Goal: Communication & Community: Ask a question

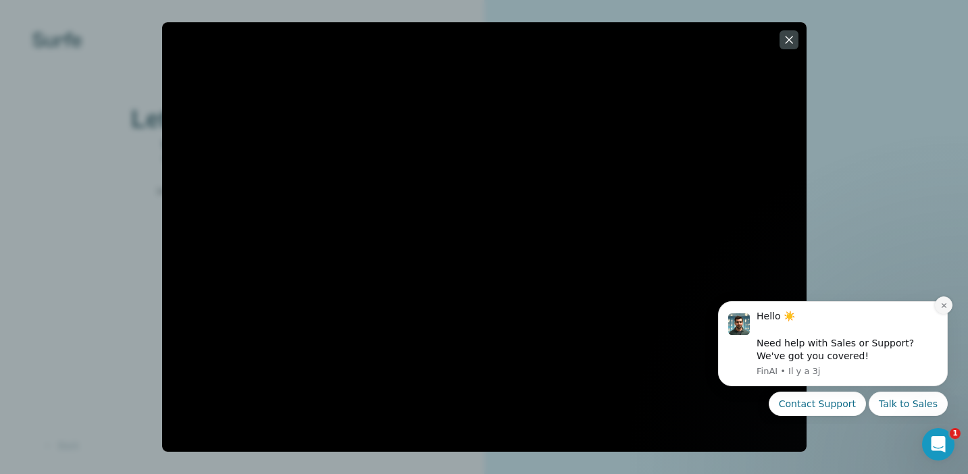
click at [948, 303] on button "Dismiss notification" at bounding box center [944, 306] width 18 height 18
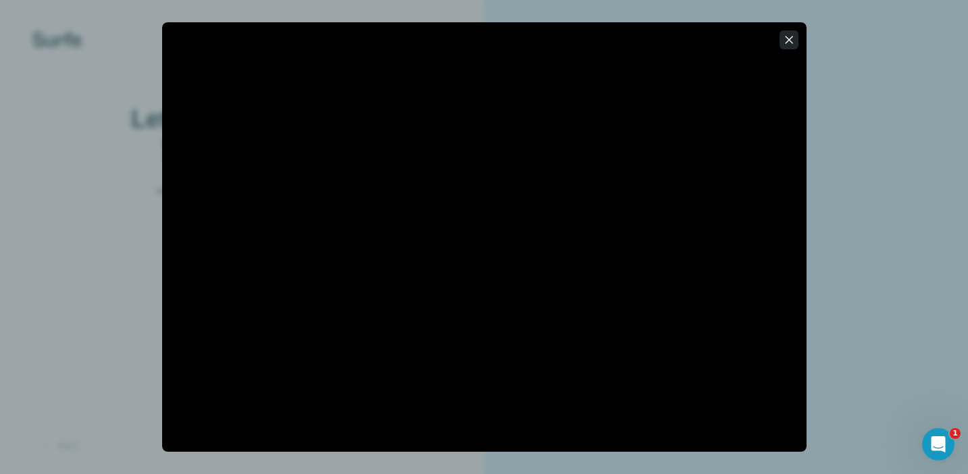
click at [786, 44] on icon "button" at bounding box center [790, 40] width 14 height 14
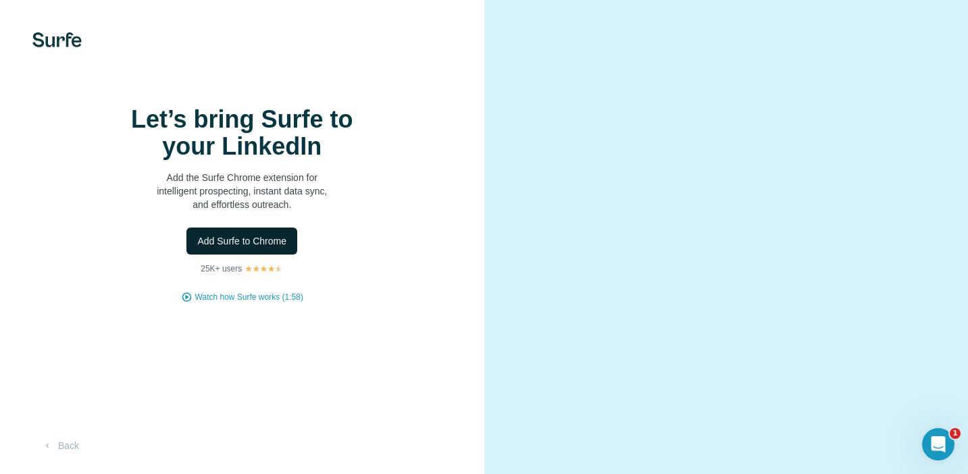
click at [268, 248] on span "Add Surfe to Chrome" at bounding box center [241, 241] width 89 height 14
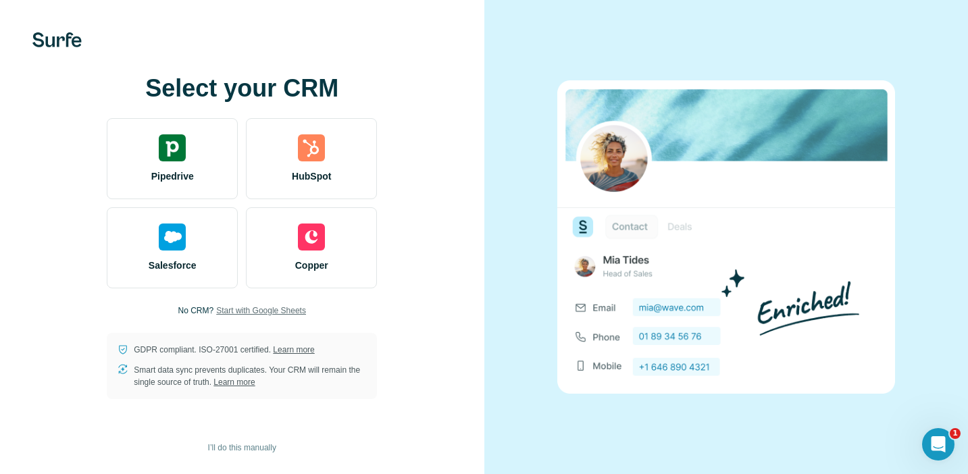
click at [287, 312] on span "Start with Google Sheets" at bounding box center [261, 311] width 90 height 12
click at [937, 440] on icon "Ouvrir le Messenger Intercom" at bounding box center [936, 442] width 9 height 11
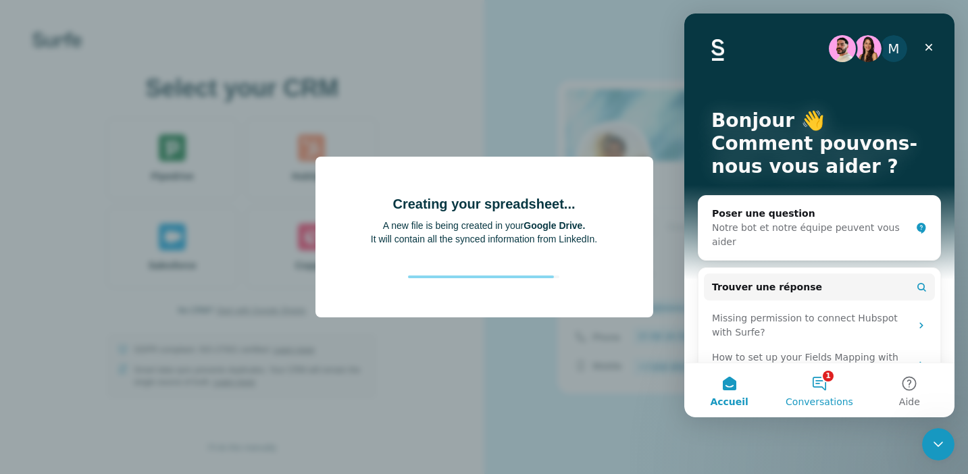
click at [819, 376] on button "1 Conversations" at bounding box center [819, 391] width 90 height 54
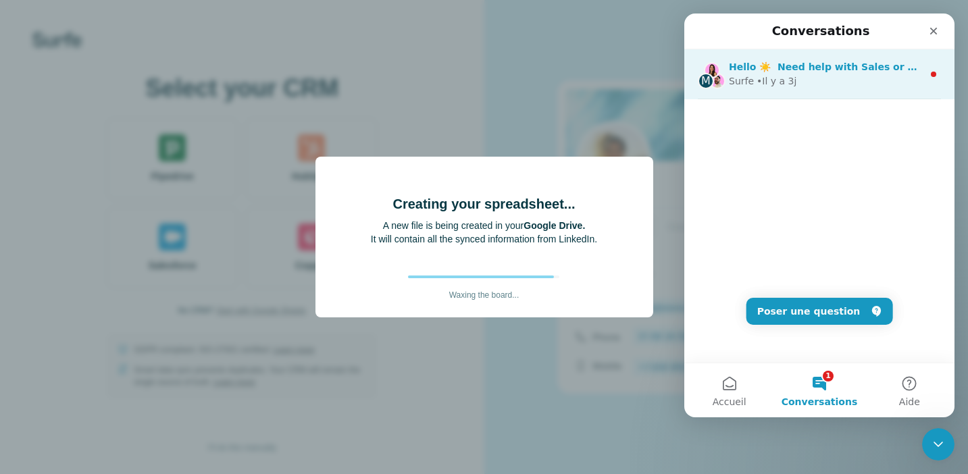
click at [793, 86] on div "• Il y a 3j" at bounding box center [777, 81] width 40 height 14
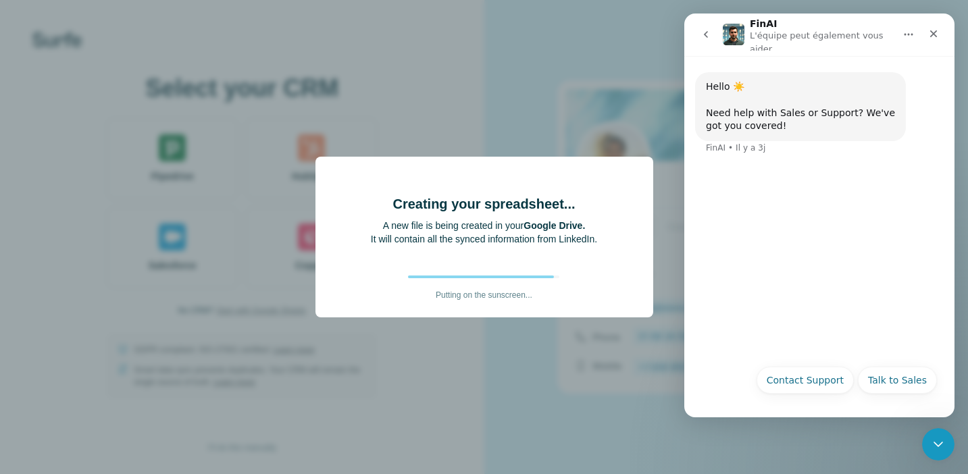
click at [709, 33] on icon "go back" at bounding box center [706, 34] width 11 height 11
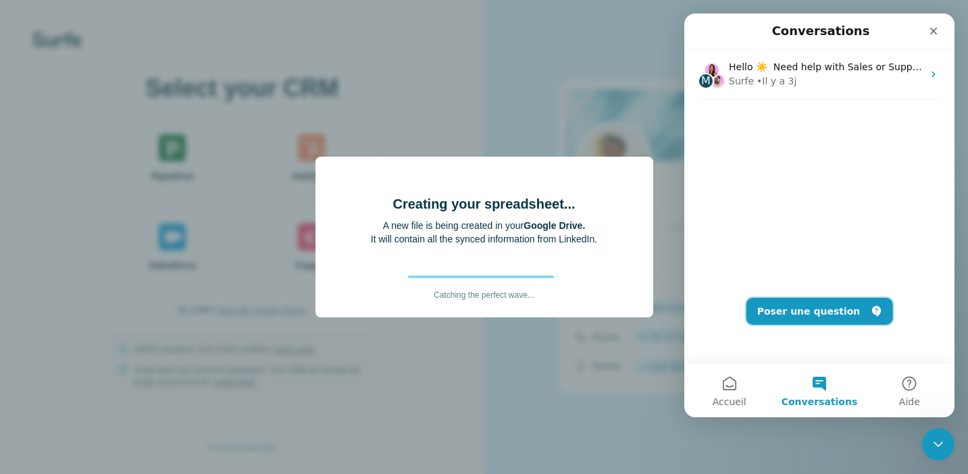
click at [816, 308] on button "Poser une question" at bounding box center [820, 311] width 147 height 27
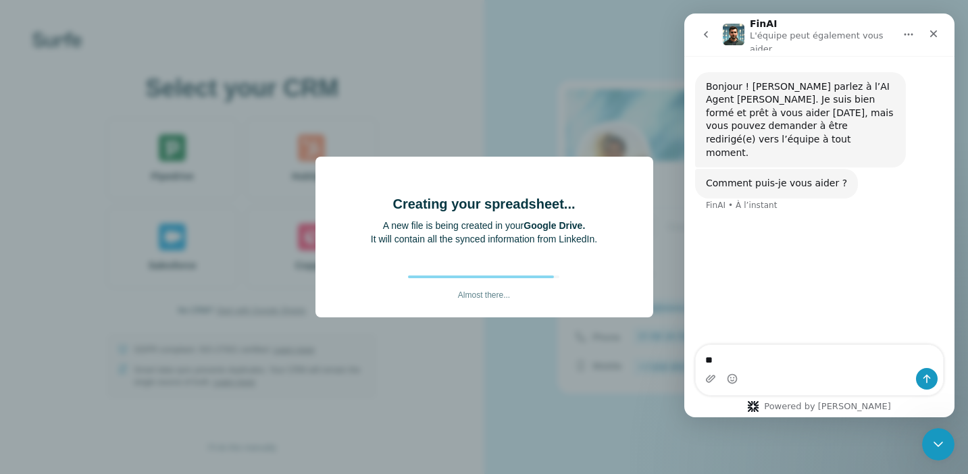
type textarea "*"
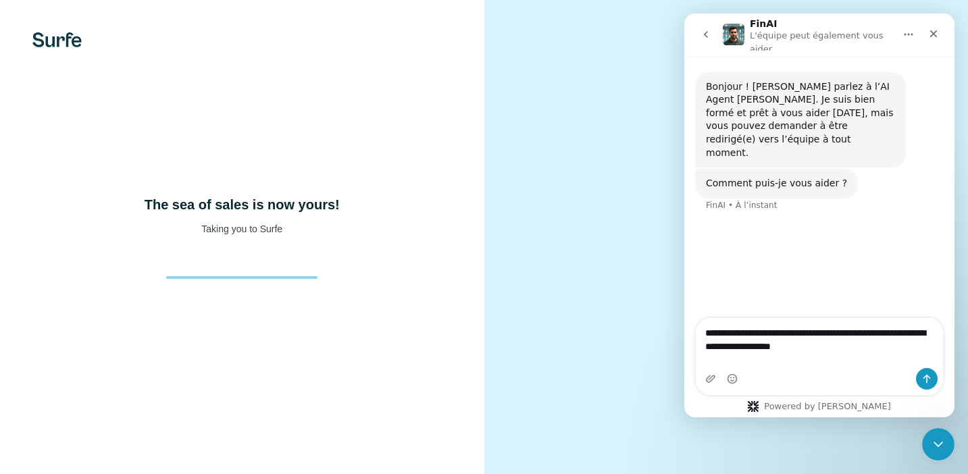
type textarea "**********"
